Goal: Task Accomplishment & Management: Use online tool/utility

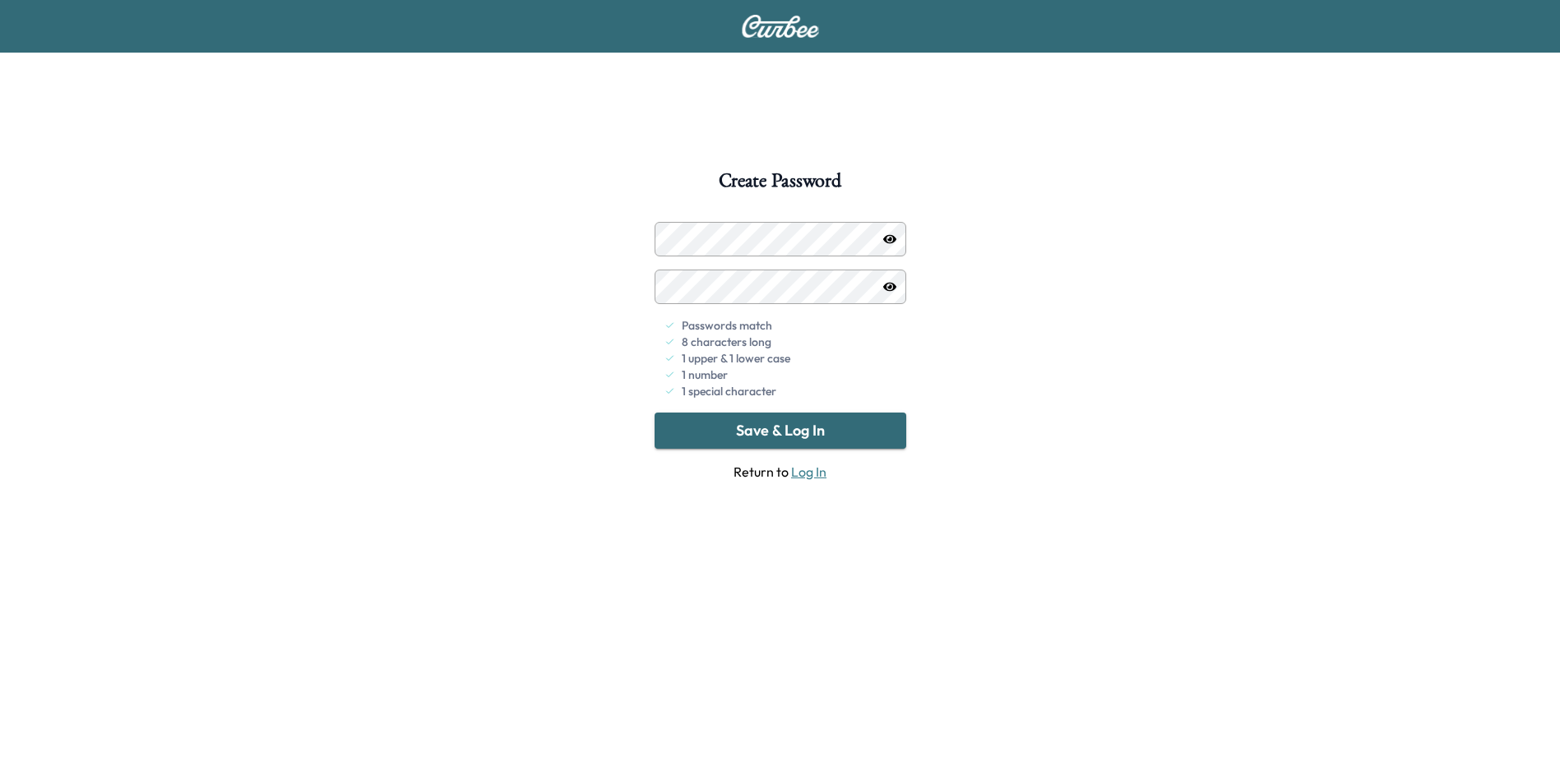
click at [730, 437] on button "Save & Log In" at bounding box center [780, 431] width 252 height 36
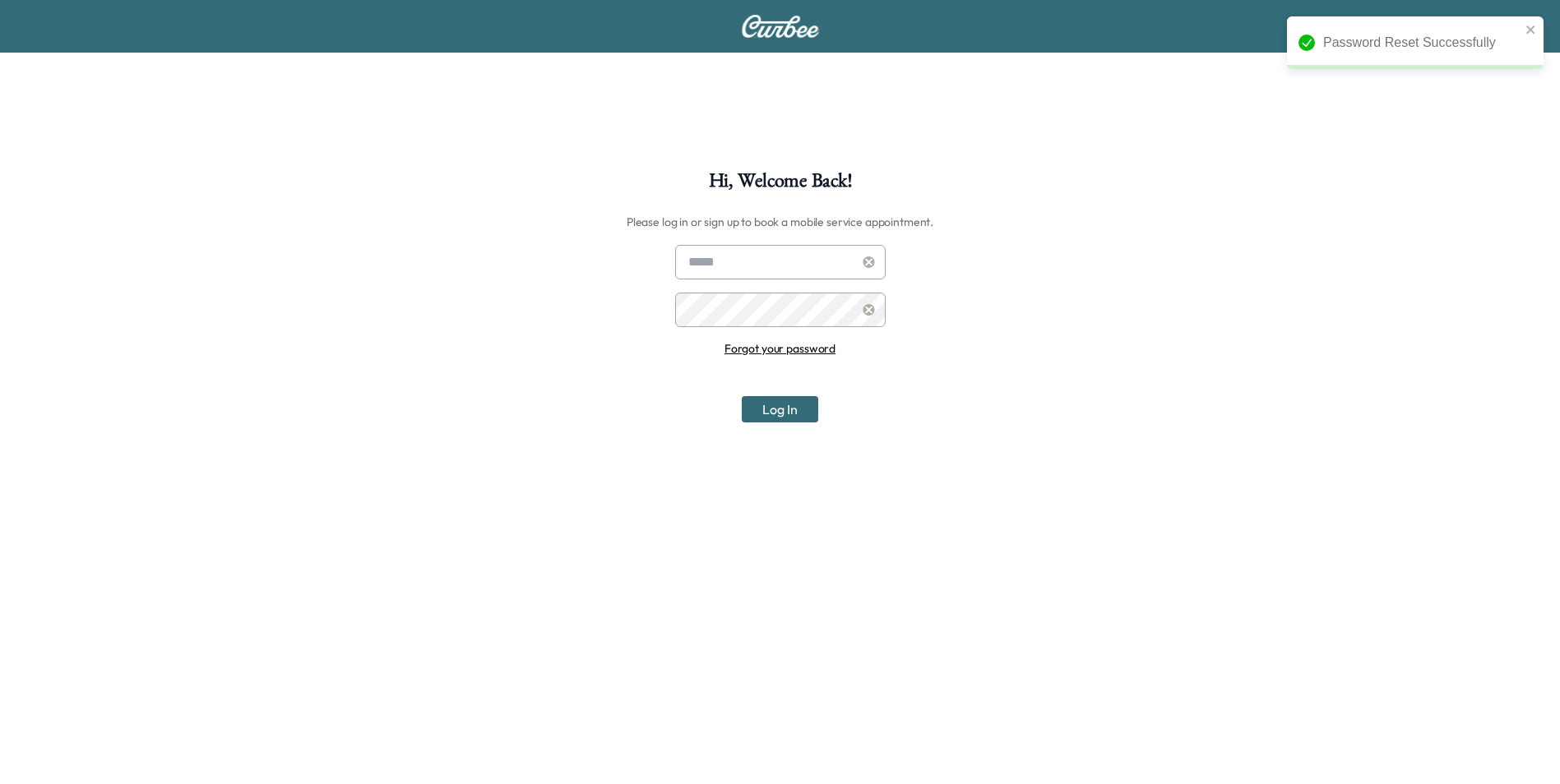
click at [730, 268] on input "text" at bounding box center [780, 262] width 210 height 34
type input "**********"
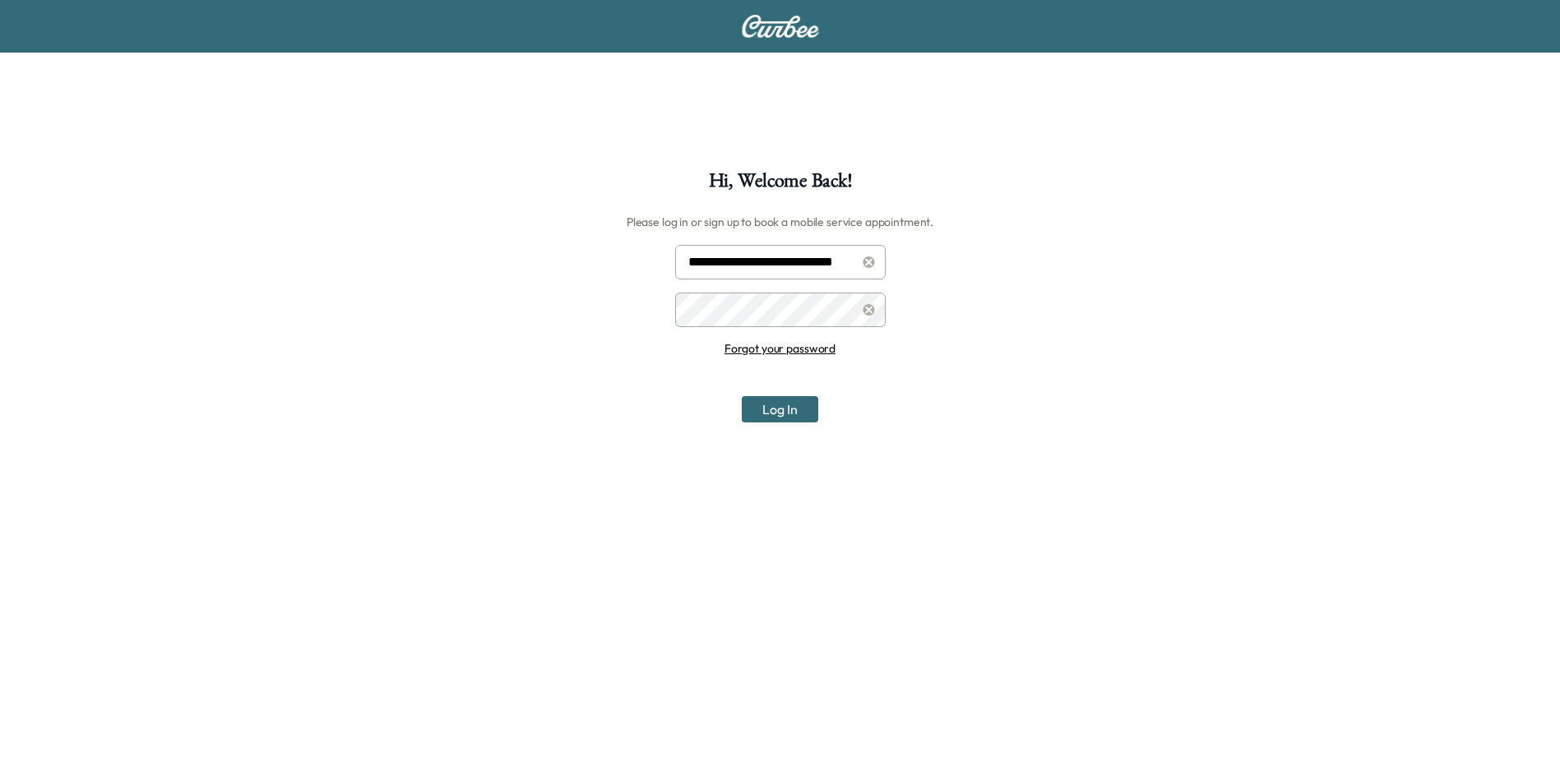
click at [788, 399] on button "Log In" at bounding box center [780, 409] width 77 height 26
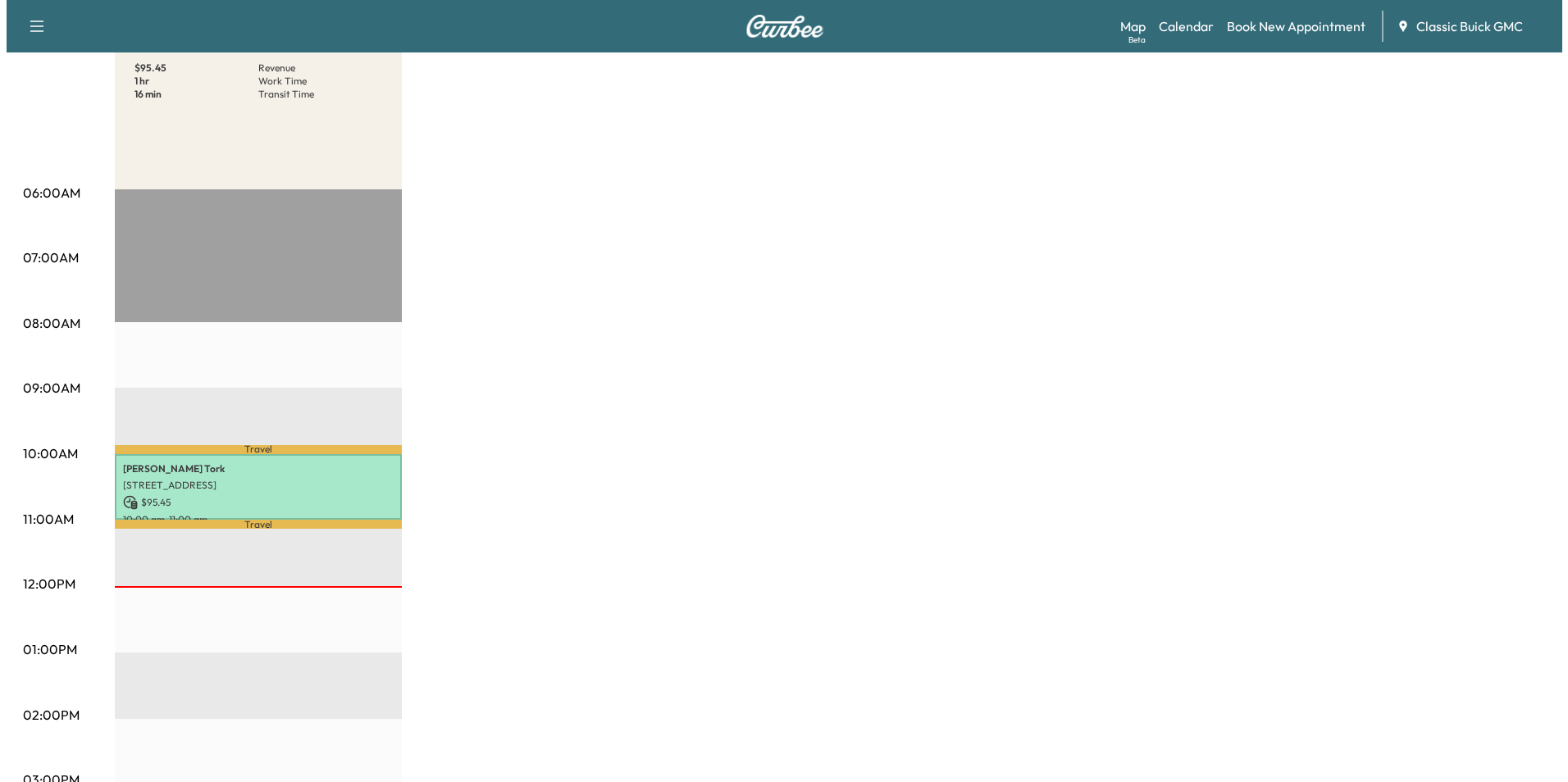
scroll to position [186, 0]
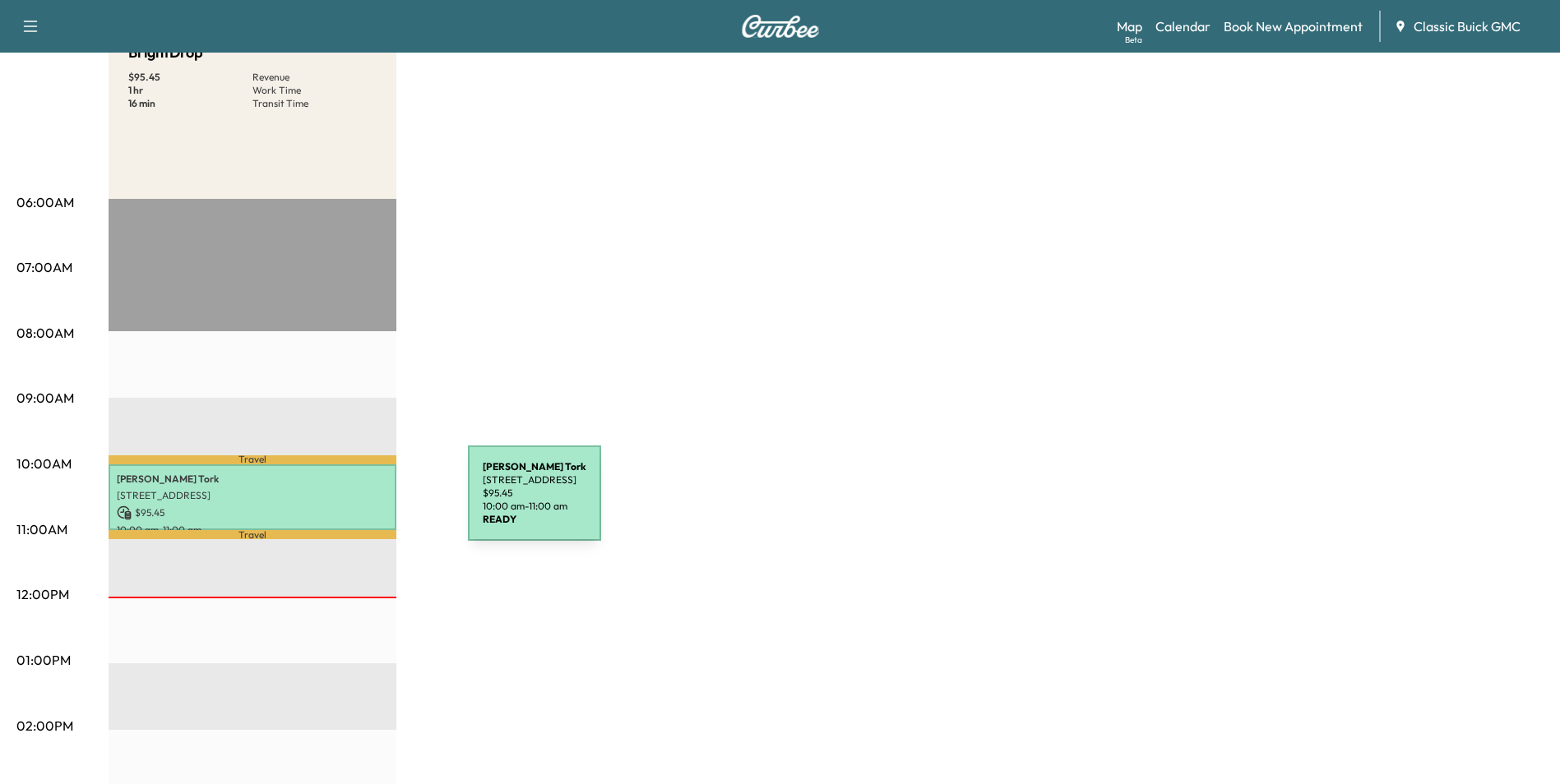
click at [345, 506] on p "$ 95.45" at bounding box center [252, 513] width 272 height 15
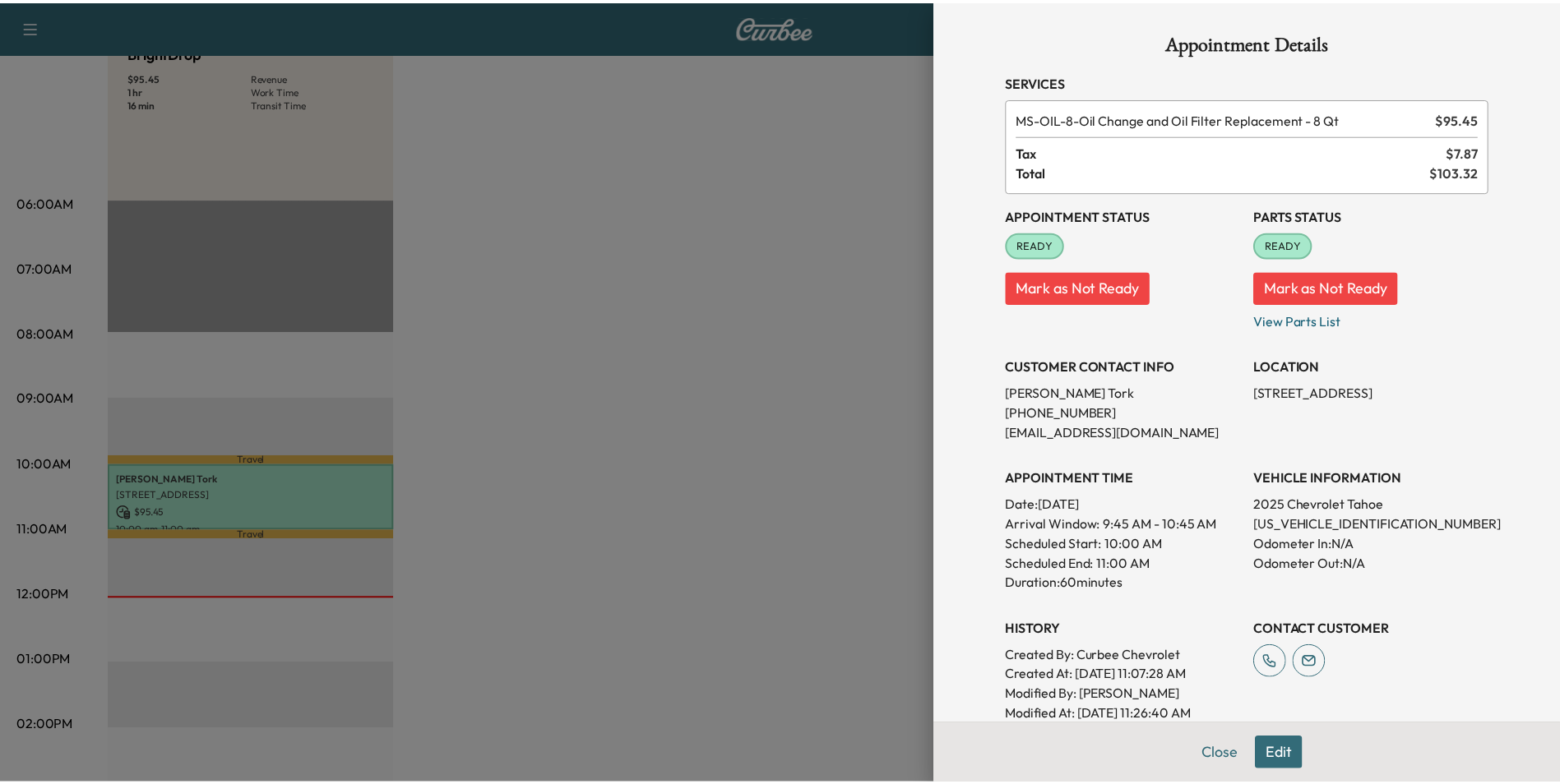
scroll to position [0, 0]
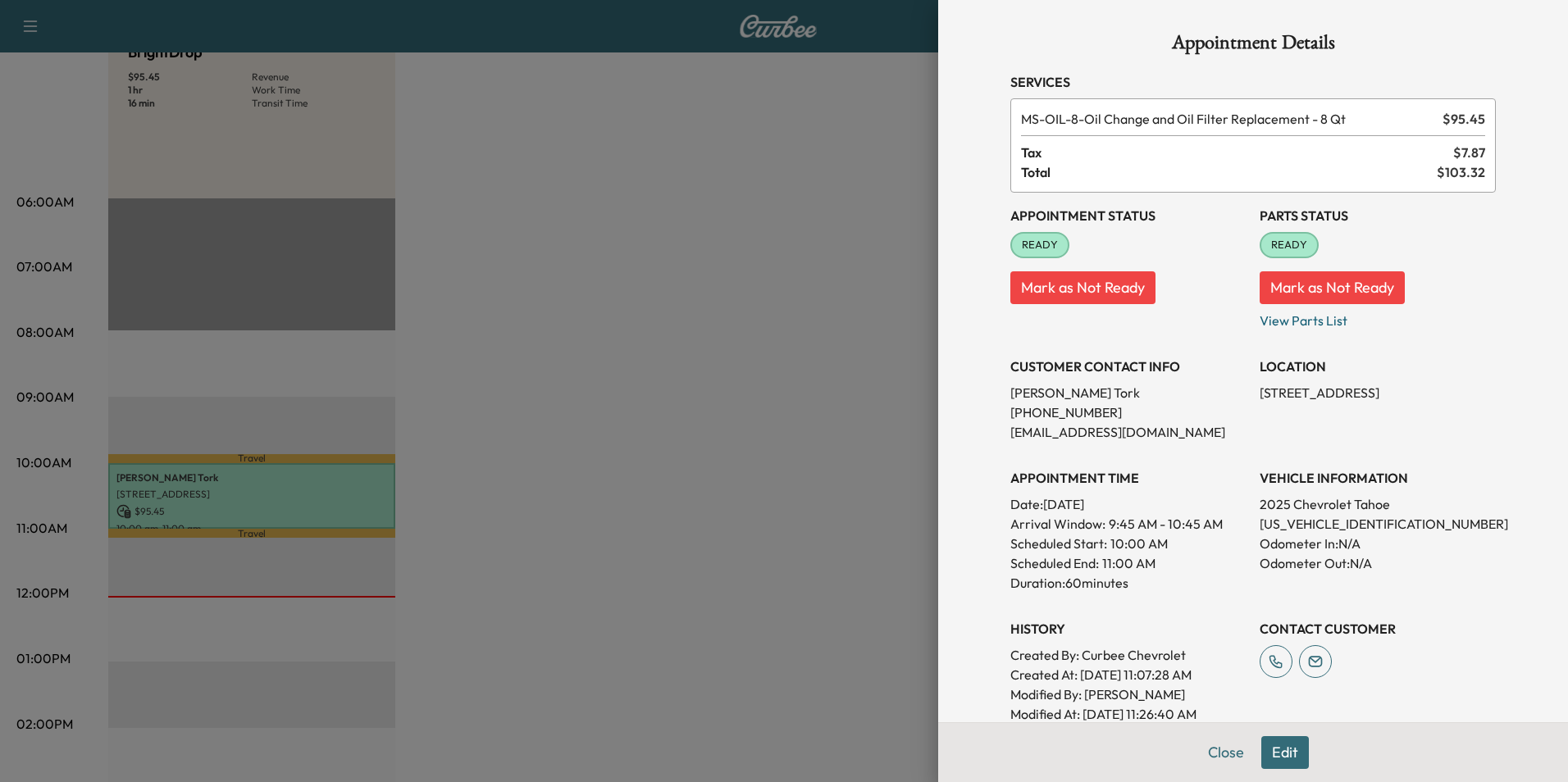
click at [413, 357] on div at bounding box center [784, 391] width 1568 height 782
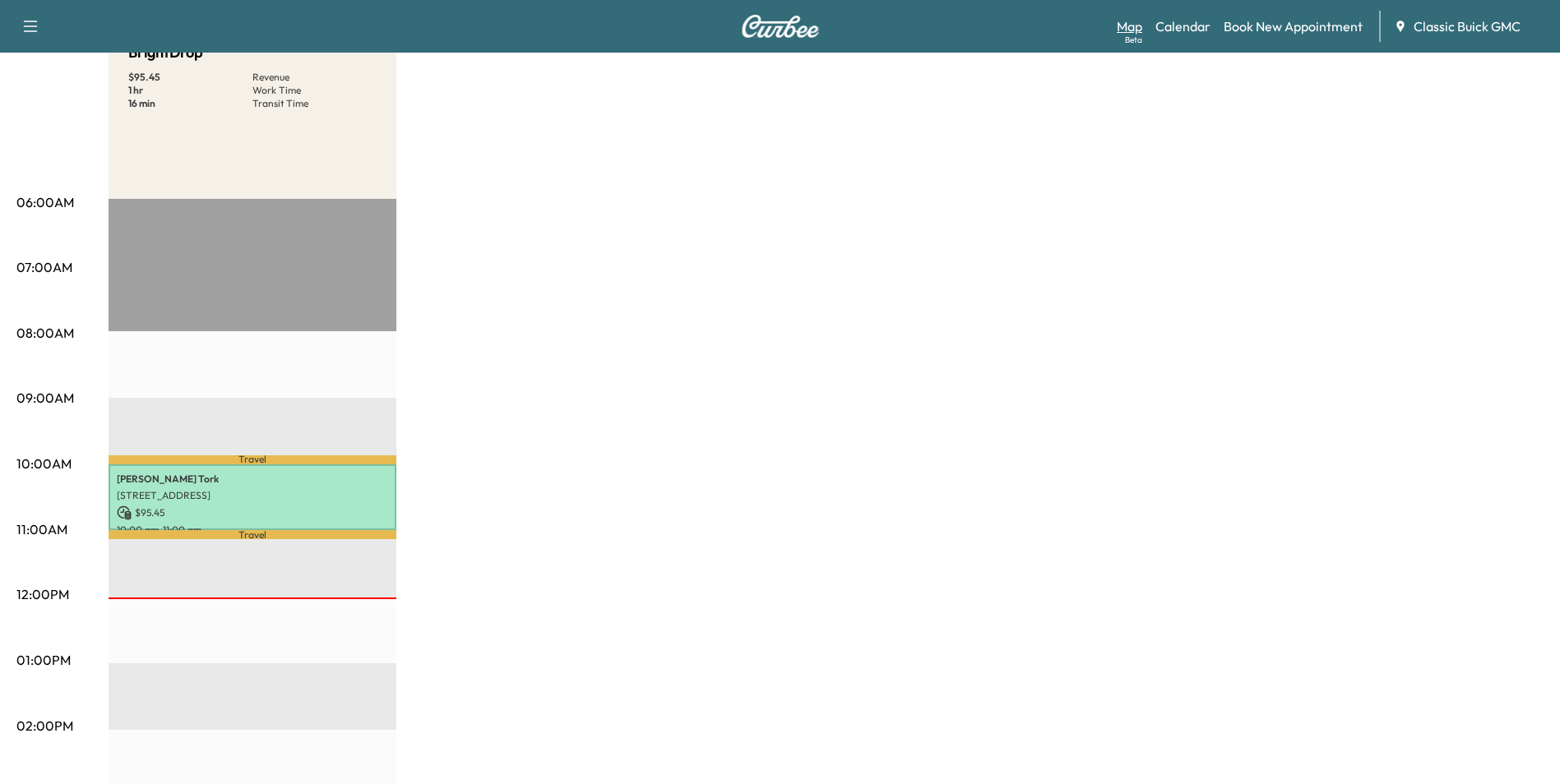
click at [1127, 27] on link "Map Beta" at bounding box center [1129, 26] width 25 height 19
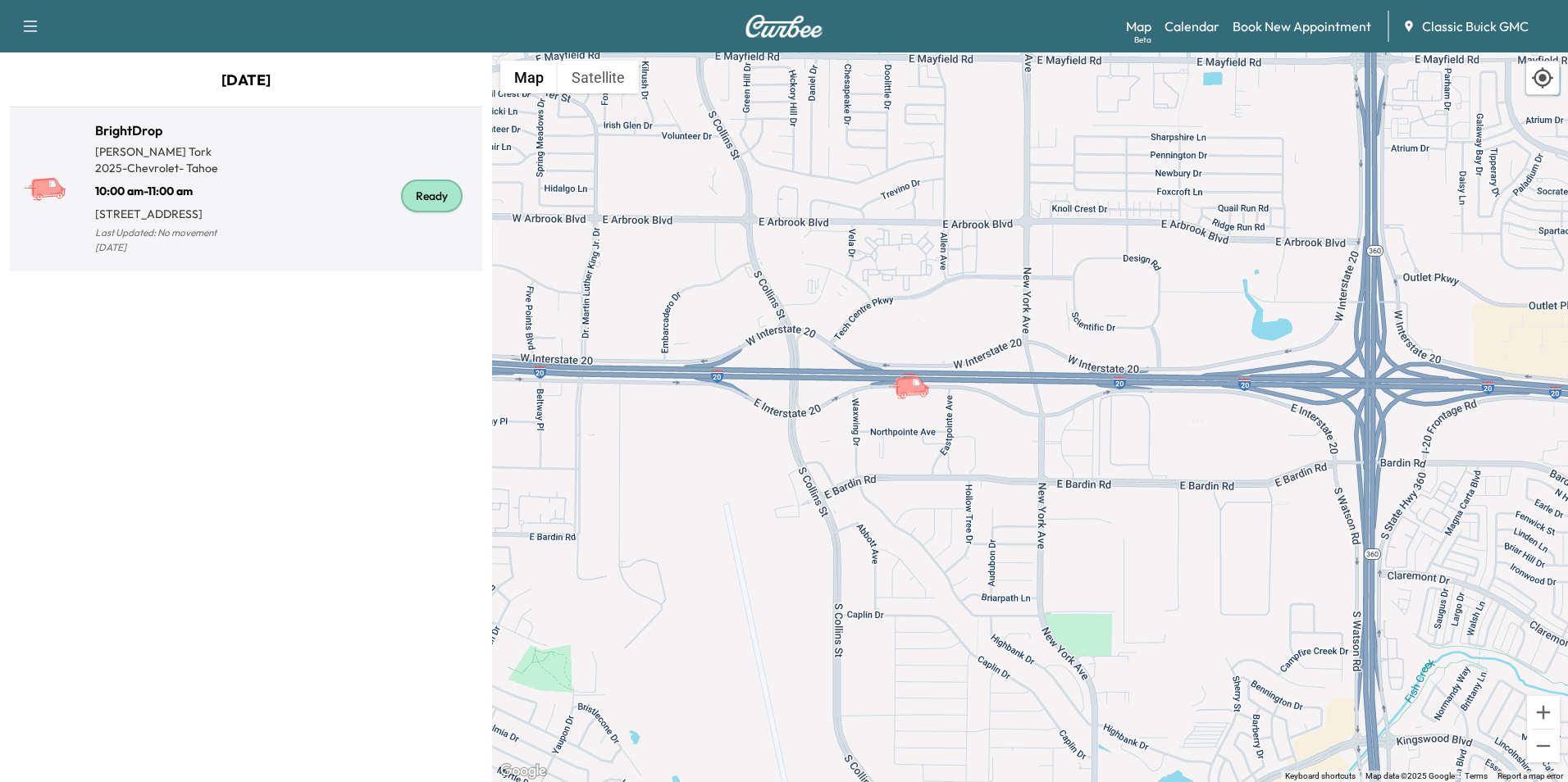
click at [42, 184] on icon at bounding box center [47, 187] width 34 height 19
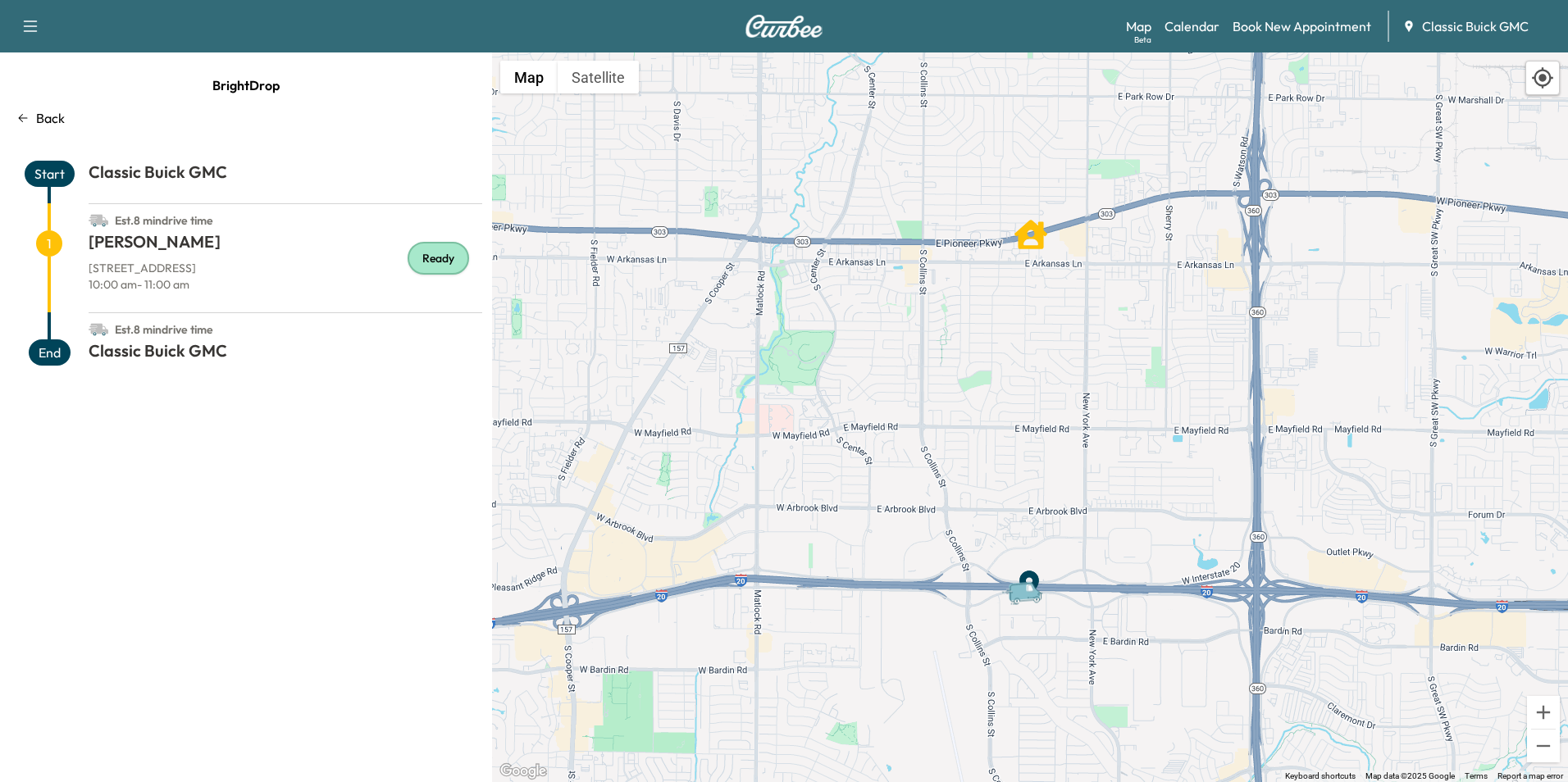
click at [1034, 240] on icon "Amir Tork" at bounding box center [1030, 234] width 33 height 33
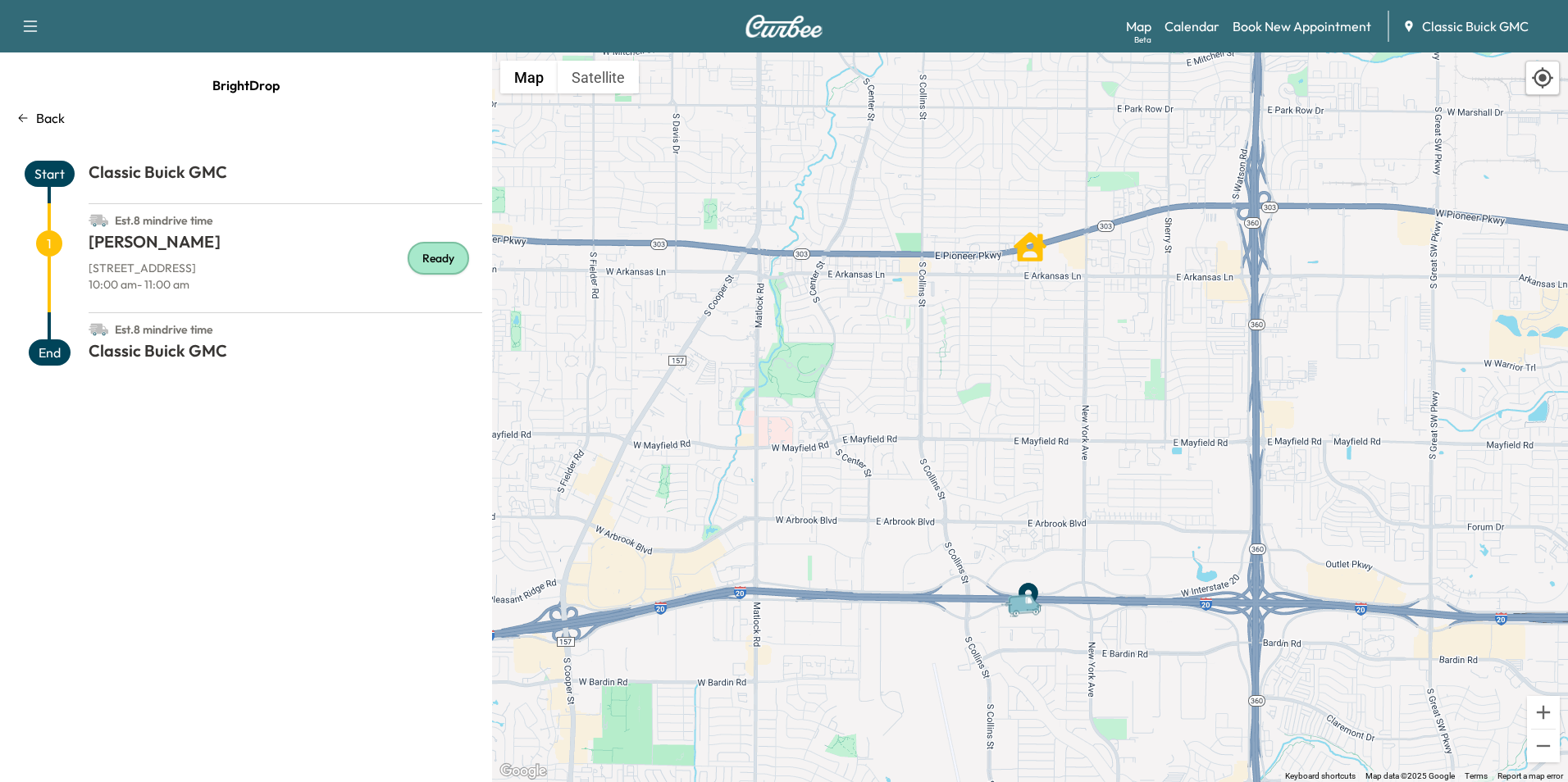
drag, startPoint x: 1274, startPoint y: 42, endPoint x: 1237, endPoint y: 65, distance: 43.6
click at [1274, 42] on div "Support Log Out Map Beta Calendar Book New Appointment Classic Buick GMC" at bounding box center [784, 26] width 1568 height 53
click at [1327, 21] on link "Book New Appointment" at bounding box center [1301, 26] width 138 height 19
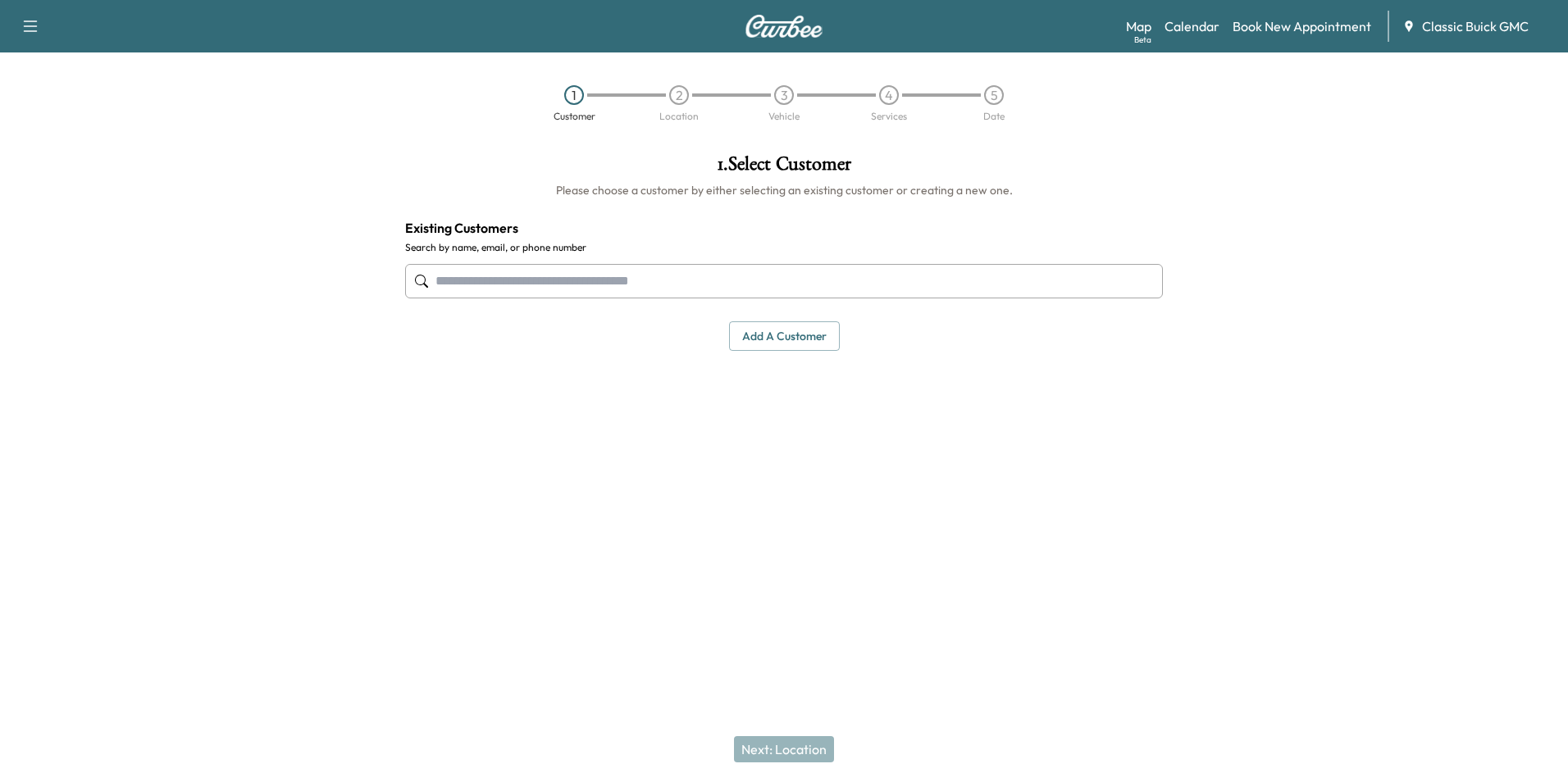
click at [563, 288] on input "text" at bounding box center [784, 281] width 758 height 34
